Goal: Task Accomplishment & Management: Manage account settings

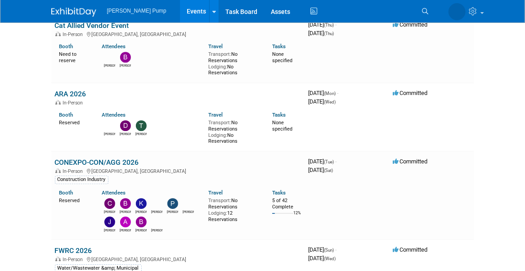
scroll to position [1079, 0]
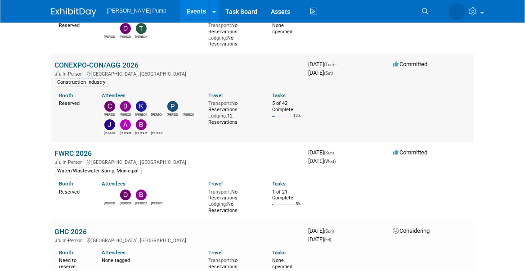
click at [111, 62] on link "CONEXPO-CON/AGG 2026" at bounding box center [97, 65] width 84 height 9
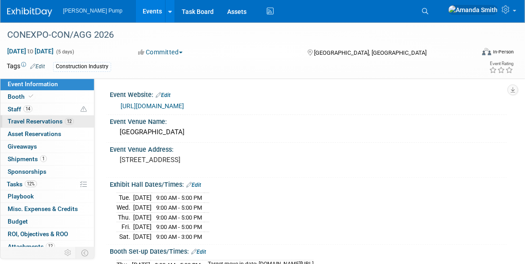
click at [12, 122] on span "Travel Reservations 12" at bounding box center [41, 121] width 66 height 7
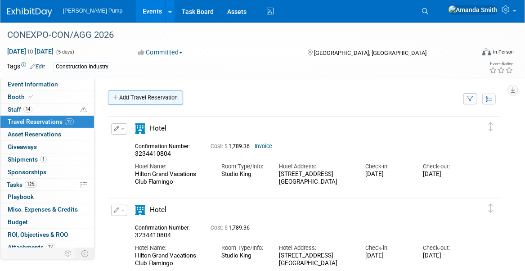
click at [137, 101] on link "Add Travel Reservation" at bounding box center [145, 97] width 75 height 14
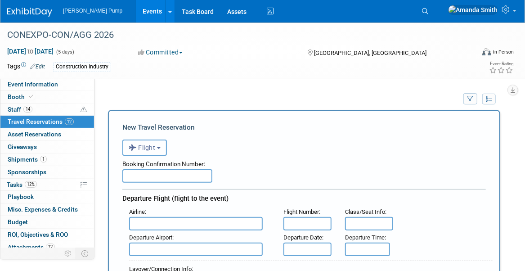
click at [150, 148] on span "Flight" at bounding box center [142, 147] width 27 height 7
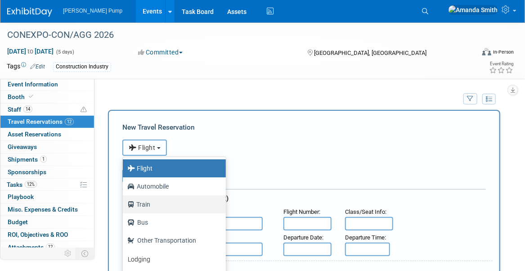
scroll to position [38, 0]
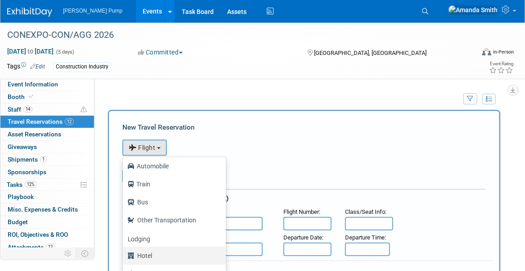
click at [150, 255] on label "Hotel" at bounding box center [171, 255] width 89 height 14
click at [124, 255] on input "Hotel" at bounding box center [121, 254] width 6 height 6
select select "6"
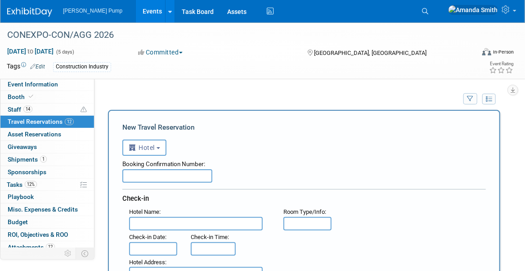
click at [160, 178] on input "text" at bounding box center [167, 175] width 90 height 13
paste input "3339219667"
type input "3339219667"
click at [154, 224] on input "text" at bounding box center [196, 223] width 134 height 13
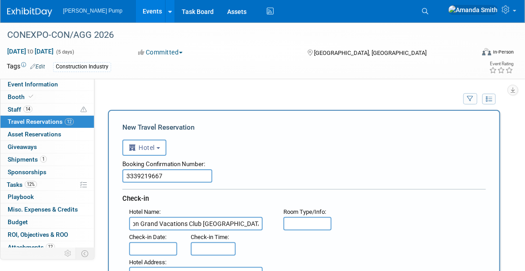
type input "Hilton Grand Vacations Club Flamingo Las Vegas"
click at [287, 220] on input "text" at bounding box center [307, 223] width 48 height 13
type input "1 Bedroom"
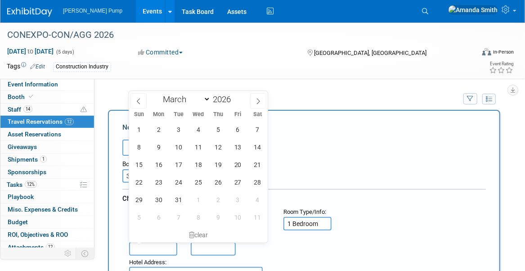
click at [146, 244] on input "text" at bounding box center [153, 248] width 48 height 13
click at [139, 105] on span at bounding box center [138, 100] width 16 height 15
select select "1"
click at [238, 186] on span "27" at bounding box center [238, 182] width 18 height 18
type input "Feb 27, 2026"
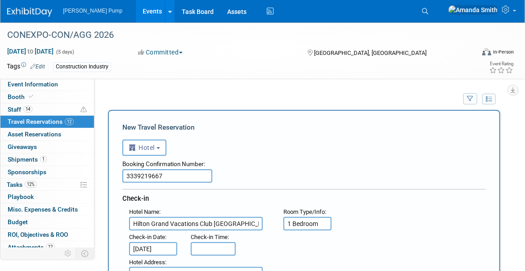
type input "3:00 PM"
click at [195, 246] on input "3:00 PM" at bounding box center [213, 248] width 45 height 13
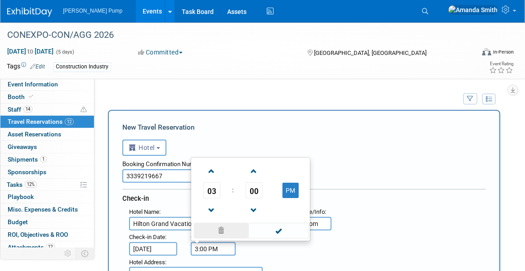
click at [223, 229] on span at bounding box center [221, 231] width 54 height 16
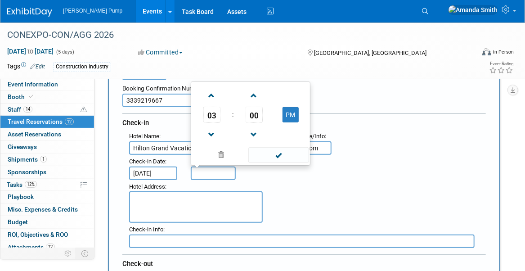
scroll to position [90, 0]
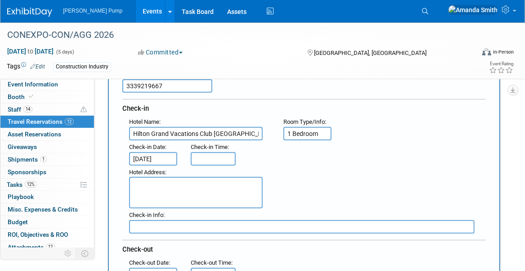
click at [283, 189] on div "Hotel Address :" at bounding box center [307, 186] width 370 height 43
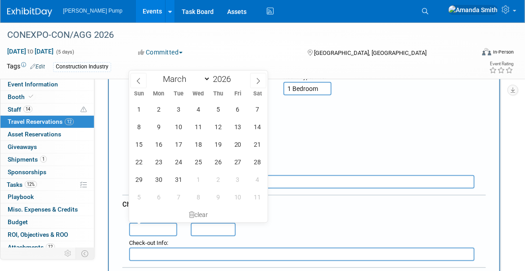
click at [151, 223] on input "text" at bounding box center [153, 229] width 48 height 13
click at [219, 110] on span "5" at bounding box center [218, 109] width 18 height 18
click at [191, 139] on span "18" at bounding box center [198, 144] width 18 height 18
type input "Mar 18, 2026"
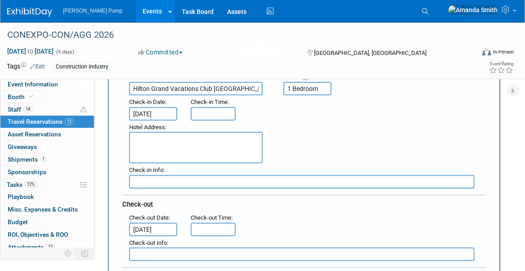
click at [193, 132] on textarea at bounding box center [196, 147] width 134 height 31
type textarea "3575 Las Vegas Boulevard South Las Vegas, NV 89101 (702) 697-2900"
click at [290, 160] on div "Hotel Address : 3575 Las Vegas Boulevard South Las Vegas, NV 89101 (702) 697-29…" at bounding box center [307, 141] width 370 height 43
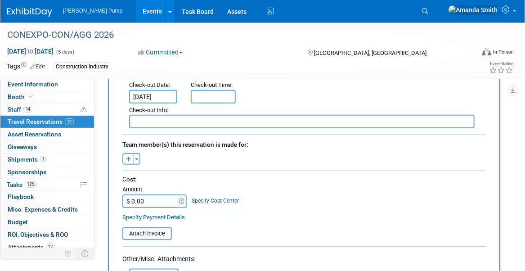
scroll to position [270, 0]
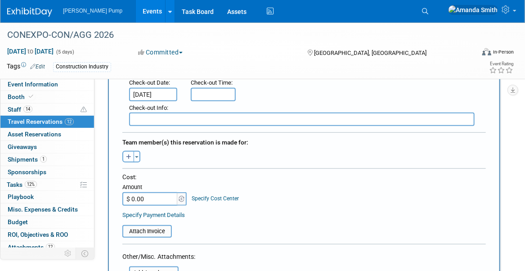
click at [124, 154] on button "button" at bounding box center [128, 157] width 12 height 12
select select
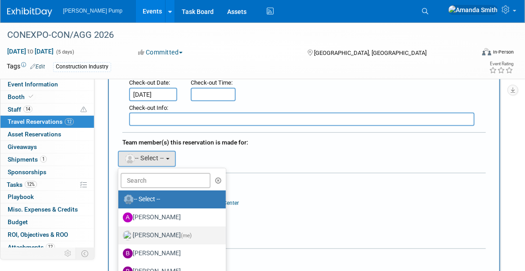
click at [160, 230] on label "Amanda Smith (me)" at bounding box center [170, 235] width 94 height 14
click at [120, 231] on input "Amanda Smith (me)" at bounding box center [117, 234] width 6 height 6
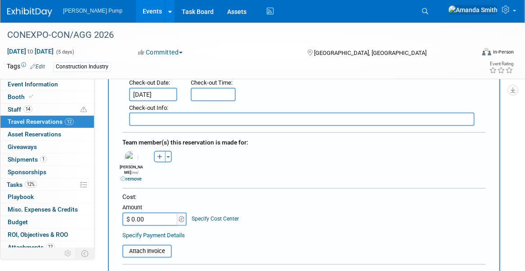
click at [146, 212] on input "$ 0.00" at bounding box center [150, 218] width 56 height 13
type input "$ 3,373.40"
click at [303, 207] on div "Cost: Amount $ 3,373.40 Specify Cost Center Cost Center -- Not Specified --" at bounding box center [303, 208] width 363 height 33
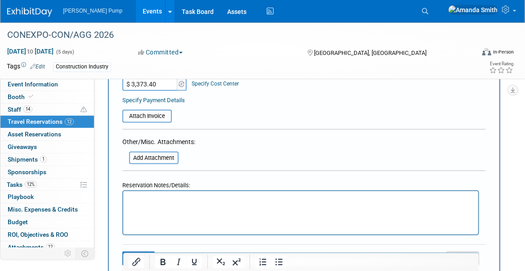
scroll to position [450, 0]
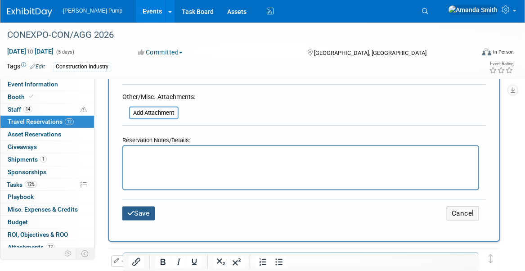
click at [145, 206] on button "Save" at bounding box center [138, 213] width 32 height 14
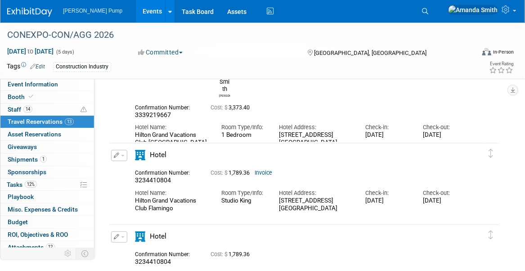
scroll to position [45, 0]
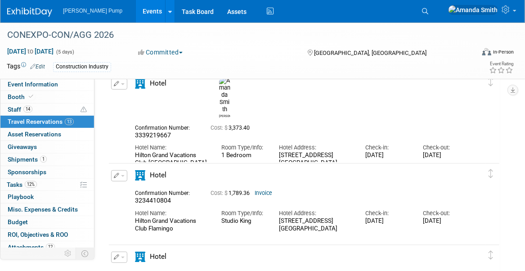
click at [115, 174] on icon "button" at bounding box center [117, 175] width 6 height 5
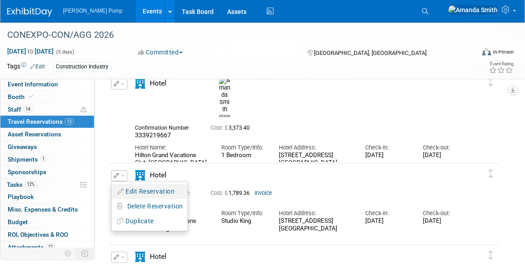
click at [155, 191] on button "Edit Reservation" at bounding box center [149, 191] width 76 height 13
select select "84bd009a-a714-44de-b262-d6c6aceddba9"
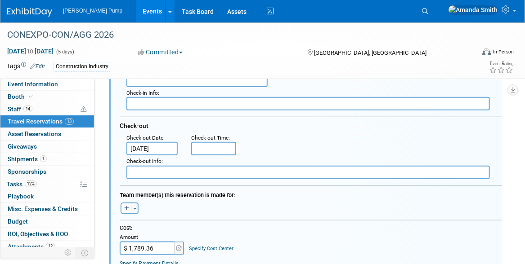
scroll to position [285, 0]
click at [128, 207] on icon "button" at bounding box center [126, 208] width 5 height 5
select select
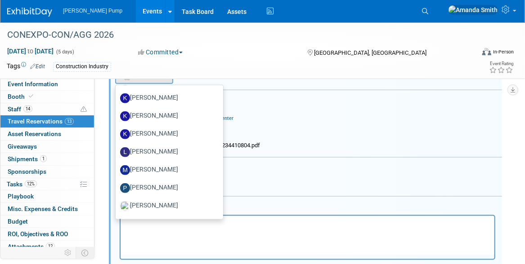
scroll to position [315, 0]
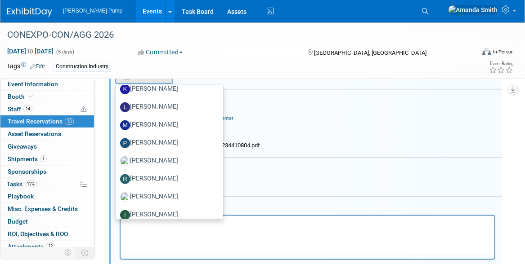
click at [327, 122] on div "Cost: Amount $ 1,789.36 Specify Cost Center Cost Center -- Not Specified --" at bounding box center [311, 115] width 382 height 43
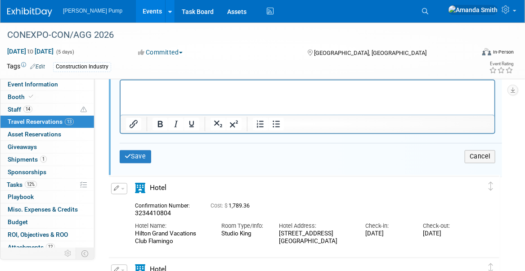
scroll to position [555, 0]
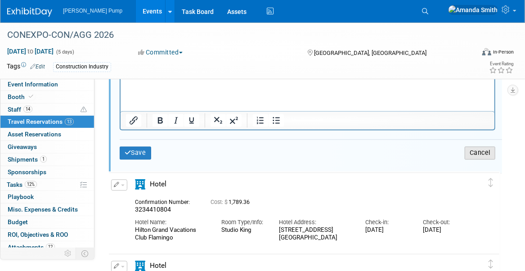
click at [475, 147] on button "Cancel" at bounding box center [479, 153] width 31 height 13
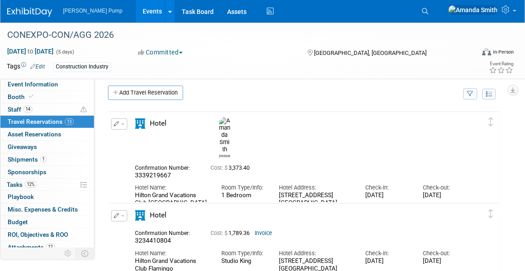
scroll to position [0, 0]
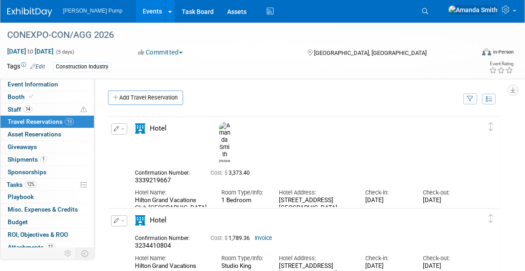
click at [116, 127] on icon "button" at bounding box center [117, 128] width 6 height 5
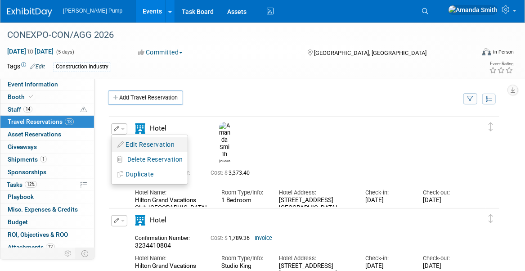
click at [128, 140] on button "Edit Reservation" at bounding box center [149, 144] width 76 height 13
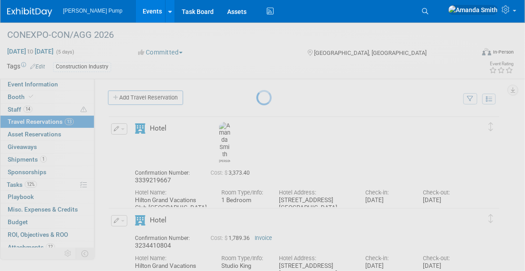
select select "2"
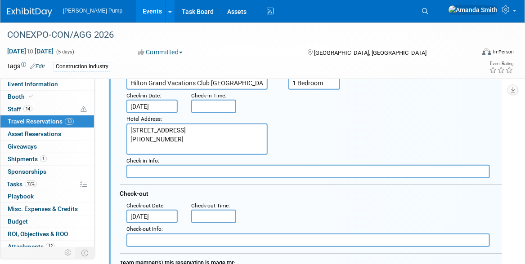
scroll to position [149, 0]
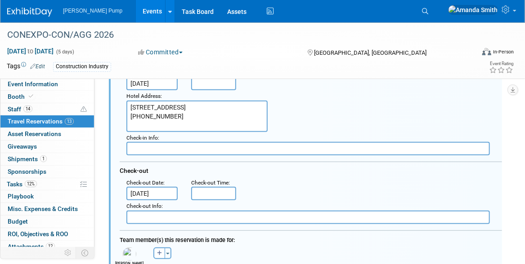
click at [145, 187] on input "Mar 18, 2026" at bounding box center [151, 193] width 51 height 13
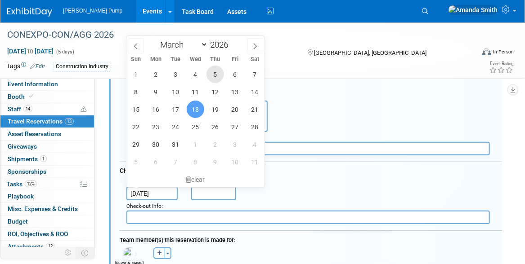
click at [220, 69] on span "5" at bounding box center [215, 75] width 18 height 18
type input "Mar 5, 2026"
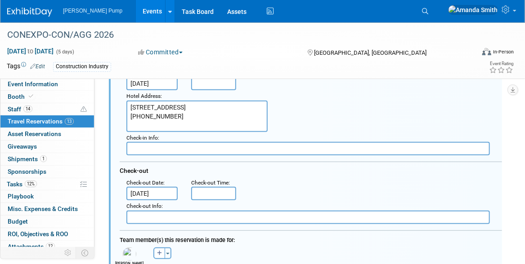
click at [303, 173] on div "Check-out" at bounding box center [311, 169] width 382 height 15
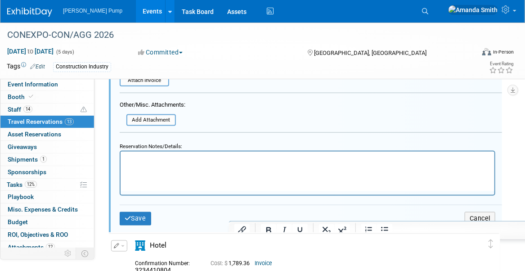
scroll to position [419, 0]
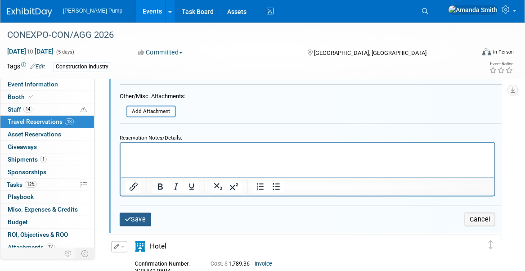
click at [134, 213] on button "Save" at bounding box center [135, 219] width 31 height 13
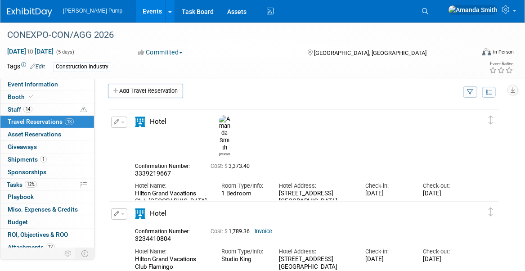
scroll to position [0, 0]
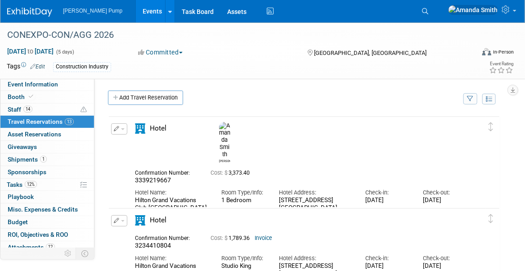
click at [136, 10] on link "Events" at bounding box center [152, 11] width 33 height 22
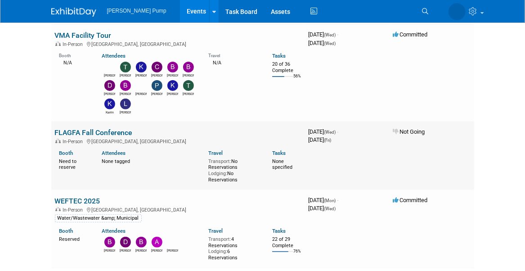
scroll to position [90, 0]
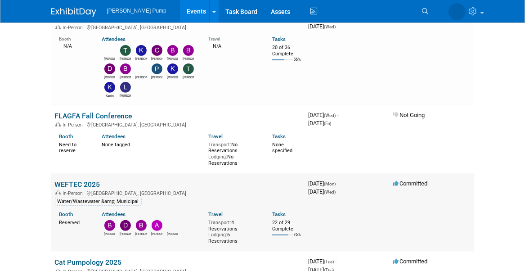
click at [97, 182] on link "WEFTEC 2025" at bounding box center [77, 184] width 45 height 9
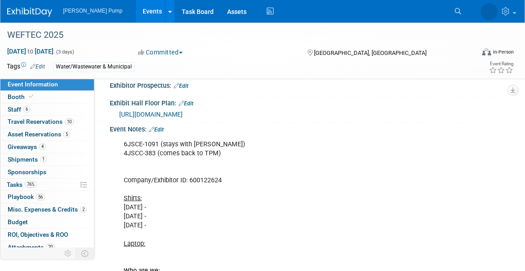
scroll to position [270, 0]
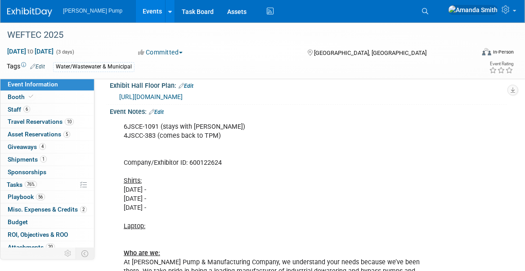
click at [206, 202] on div "6JSCE-1091 (stays with Mark) 4JSCC-383 (comes back to TPM) Company/Exhibitor ID…" at bounding box center [271, 213] width 309 height 190
click at [207, 184] on div "6JSCE-1091 (stays with Mark) 4JSCC-383 (comes back to TPM) Company/Exhibitor ID…" at bounding box center [271, 213] width 309 height 190
click at [196, 183] on div "6JSCE-1091 (stays with Mark) 4JSCC-383 (comes back to TPM) Company/Exhibitor ID…" at bounding box center [271, 213] width 309 height 190
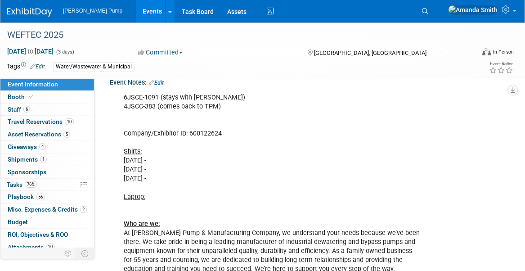
scroll to position [311, 0]
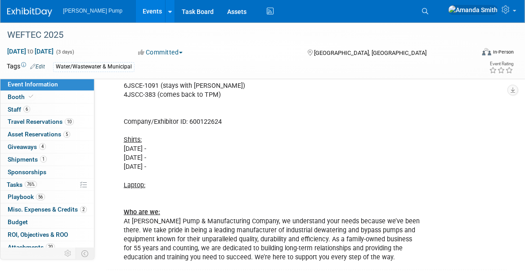
click at [217, 144] on div "6JSCE-1091 (stays with Mark) 4JSCC-383 (comes back to TPM) Company/Exhibitor ID…" at bounding box center [271, 172] width 309 height 190
click at [202, 143] on div "6JSCE-1091 (stays with Mark) 4JSCC-383 (comes back to TPM) Company/Exhibitor ID…" at bounding box center [271, 172] width 309 height 190
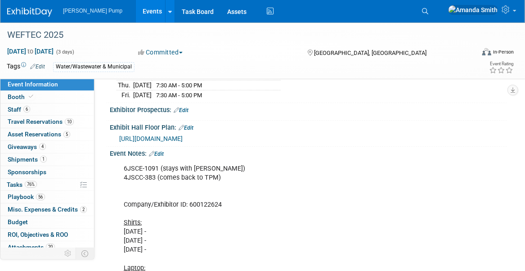
scroll to position [221, 0]
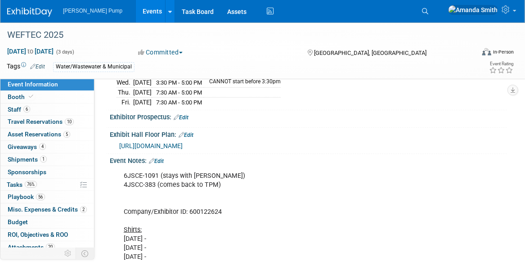
click at [163, 158] on link "Edit" at bounding box center [156, 161] width 15 height 6
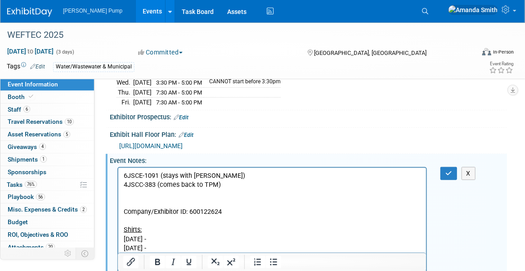
scroll to position [266, 0]
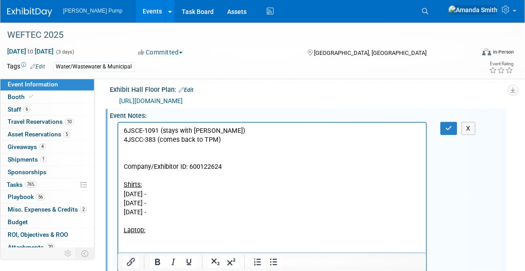
click at [210, 192] on p "6JSCE-1091 (stays with Mark) 4JSCC-383 (comes back to TPM) Company/Exhibitor ID…" at bounding box center [271, 216] width 297 height 181
click at [161, 242] on p "6JSCE-1091 (stays with Mark) 4JSCC-383 (comes back to TPM) Company/Exhibitor ID…" at bounding box center [271, 216] width 297 height 181
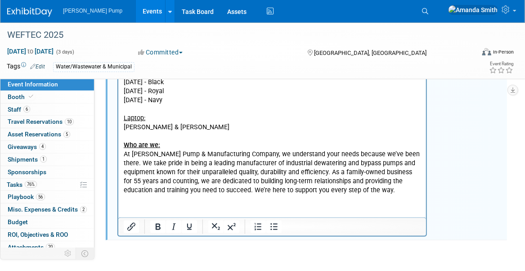
scroll to position [401, 0]
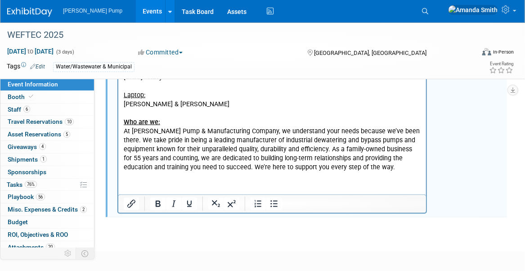
click at [237, 172] on html "6JSCE-1091 (stays with Mark) 4JSCC-383 (comes back to TPM) Company/Exhibitor ID…" at bounding box center [272, 80] width 308 height 184
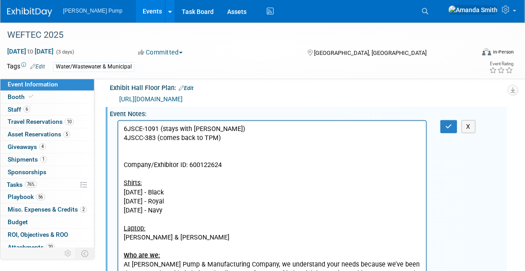
scroll to position [266, 0]
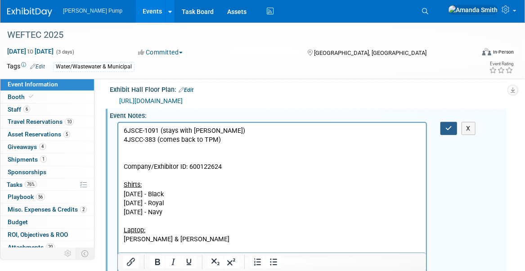
click at [445, 125] on icon "button" at bounding box center [448, 128] width 7 height 6
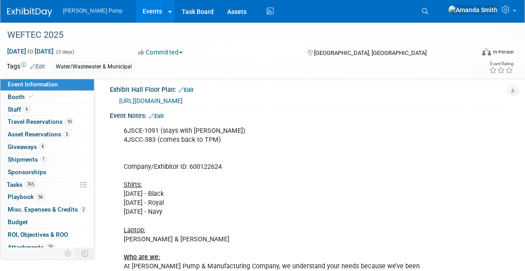
click at [136, 12] on link "Events" at bounding box center [152, 11] width 33 height 22
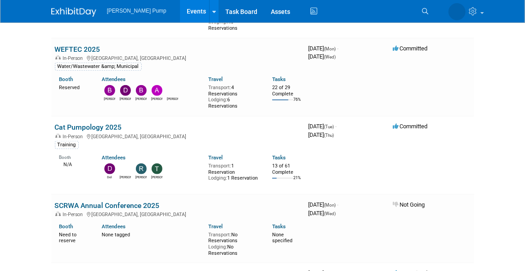
click at [76, 123] on link "Cat Pumpology 2025" at bounding box center [88, 127] width 67 height 9
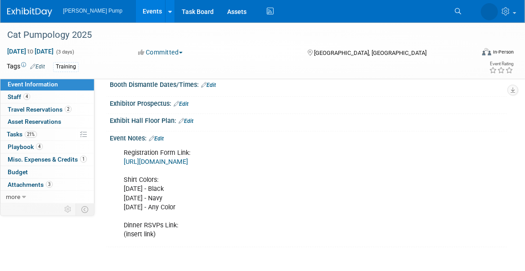
scroll to position [135, 0]
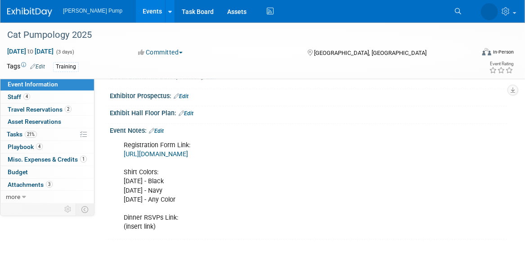
click at [188, 152] on link "[URL][DOMAIN_NAME]" at bounding box center [156, 154] width 64 height 8
click at [136, 10] on link "Events" at bounding box center [152, 11] width 33 height 22
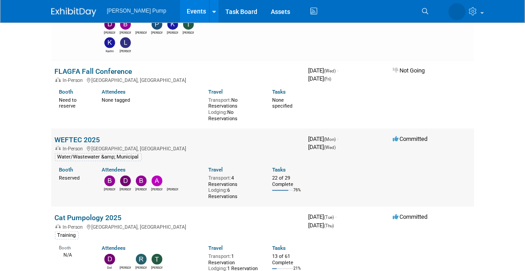
scroll to position [135, 0]
click at [72, 135] on link "WEFTEC 2025" at bounding box center [77, 139] width 45 height 9
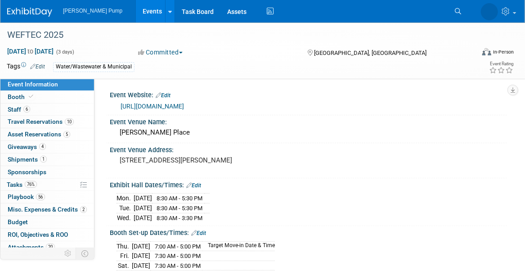
click at [139, 7] on link "Events" at bounding box center [152, 11] width 33 height 22
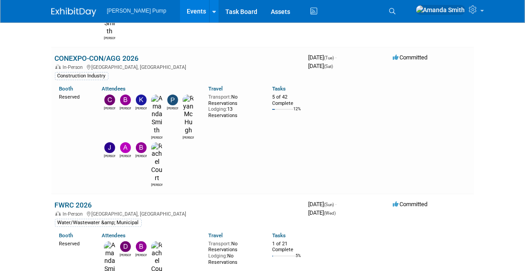
scroll to position [1304, 0]
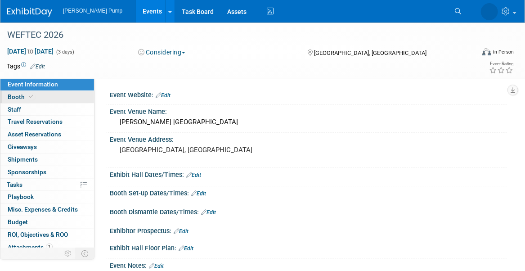
click at [55, 98] on link "Booth" at bounding box center [47, 97] width 94 height 12
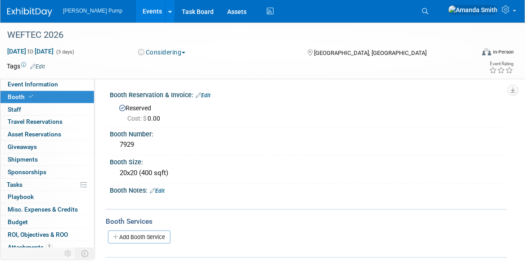
click at [152, 115] on span "Cost: $ 0.00" at bounding box center [145, 118] width 36 height 7
click at [209, 93] on link "Edit" at bounding box center [203, 95] width 15 height 6
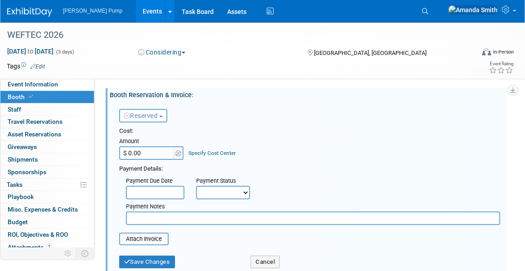
click at [146, 151] on input "$ 0.00" at bounding box center [147, 152] width 56 height 13
type input "$ 19,470.00"
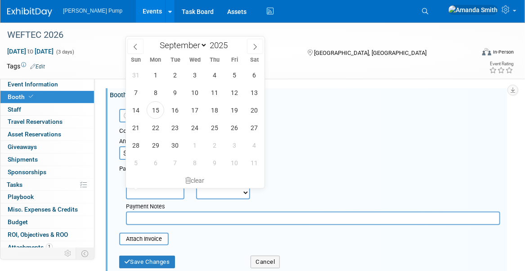
click at [138, 195] on input "text" at bounding box center [155, 192] width 58 height 13
click at [299, 183] on div "Payment Due Date Payment Status Not Paid Yet Partially Paid Paid in Full Next P…" at bounding box center [309, 199] width 394 height 52
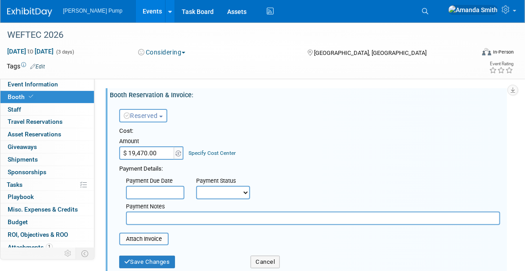
click at [164, 188] on input "text" at bounding box center [155, 192] width 58 height 13
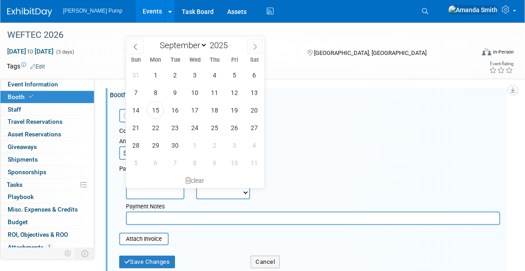
click at [255, 45] on icon at bounding box center [254, 47] width 3 height 6
select select "11"
click at [255, 45] on icon at bounding box center [254, 47] width 3 height 6
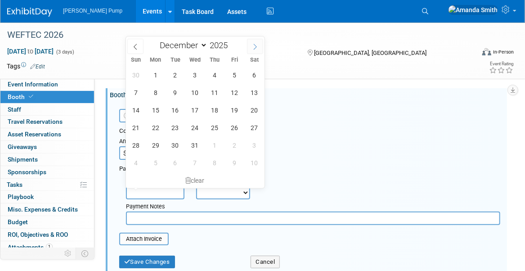
type input "2026"
select select "0"
click at [254, 143] on span "31" at bounding box center [254, 145] width 18 height 18
type input "Jan 31, 2026"
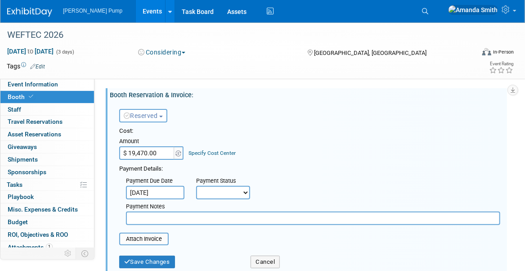
click at [232, 193] on select "Not Paid Yet Partially Paid Paid in Full" at bounding box center [223, 192] width 54 height 13
select select "3"
click at [196, 186] on select "Not Paid Yet Partially Paid Paid in Full" at bounding box center [223, 192] width 54 height 13
click at [182, 218] on input "text" at bounding box center [313, 217] width 374 height 13
type input "1/31/2026 - $9500, 4/30/2026 - $9500"
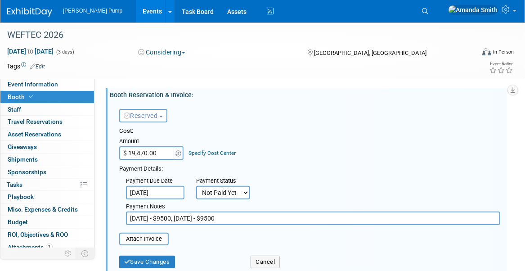
click at [316, 240] on table "Attach Invoice" at bounding box center [309, 238] width 381 height 13
click at [149, 241] on input "file" at bounding box center [114, 238] width 107 height 11
click at [149, 238] on input "file" at bounding box center [114, 238] width 107 height 11
drag, startPoint x: 321, startPoint y: 165, endPoint x: 297, endPoint y: 177, distance: 27.1
click at [321, 165] on div "Payment Details:" at bounding box center [309, 167] width 381 height 11
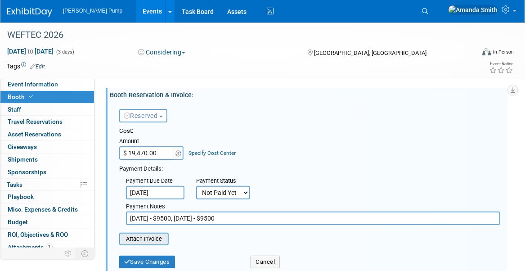
click at [144, 240] on input "file" at bounding box center [114, 238] width 107 height 11
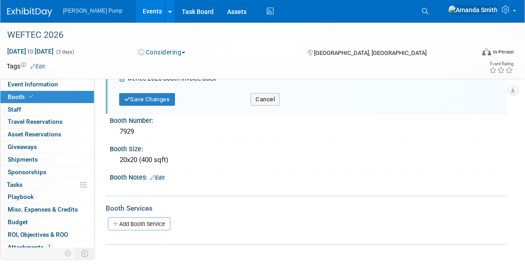
scroll to position [180, 0]
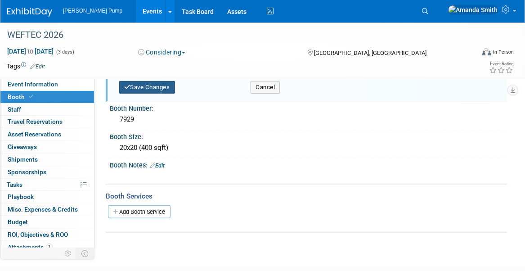
click at [151, 87] on button "Save Changes" at bounding box center [147, 87] width 56 height 13
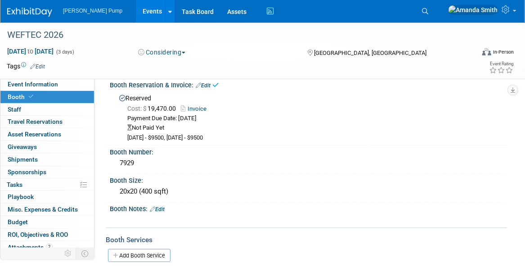
scroll to position [0, 0]
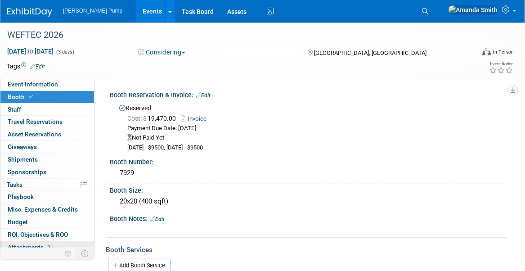
click at [27, 243] on span "Attachments 2" at bounding box center [30, 246] width 45 height 7
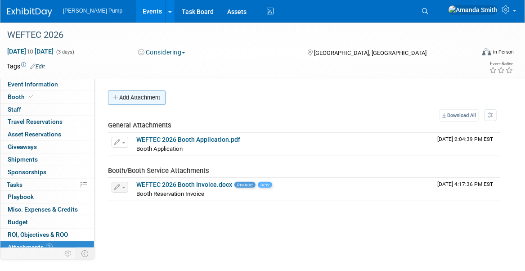
click at [134, 97] on button "Add Attachment" at bounding box center [137, 97] width 58 height 14
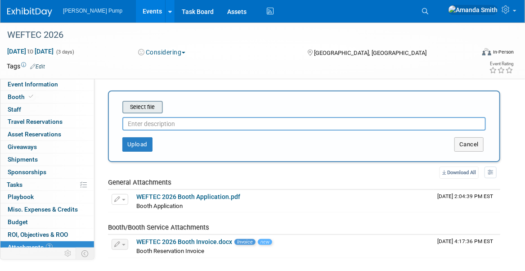
click at [146, 106] on input "file" at bounding box center [108, 107] width 107 height 11
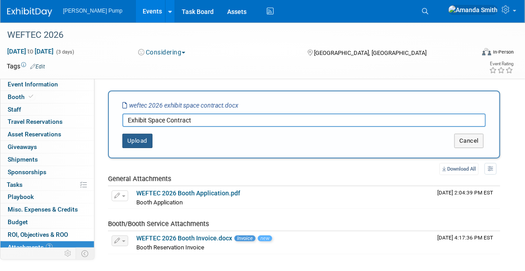
type input "Exhibit Space Contract"
click at [131, 139] on button "Upload" at bounding box center [137, 141] width 30 height 14
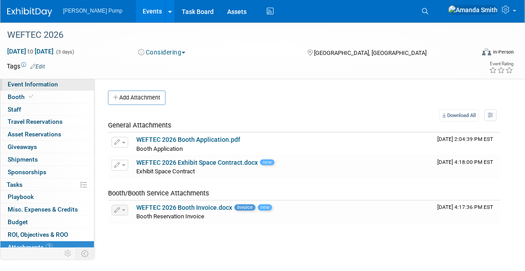
click at [27, 86] on span "Event Information" at bounding box center [33, 83] width 50 height 7
